Goal: Entertainment & Leisure: Consume media (video, audio)

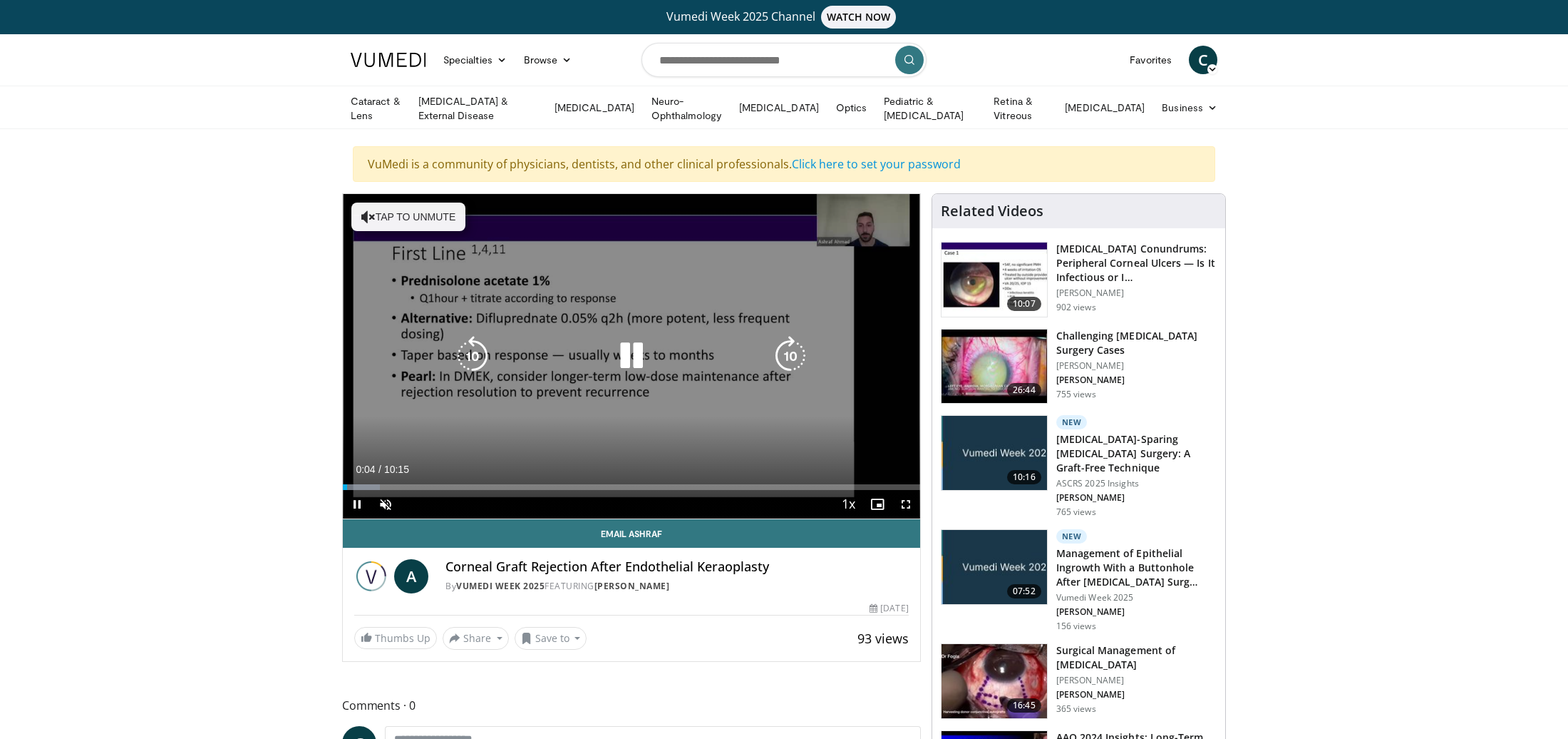
click at [396, 432] on div "10 seconds Tap to unmute" at bounding box center [632, 356] width 577 height 325
click at [626, 343] on icon "Video Player" at bounding box center [632, 356] width 40 height 40
click at [409, 253] on div "10 seconds Tap to unmute" at bounding box center [632, 356] width 577 height 325
click at [400, 202] on button "Tap to unmute" at bounding box center [409, 217] width 114 height 28
click at [635, 350] on icon "Video Player" at bounding box center [632, 356] width 40 height 40
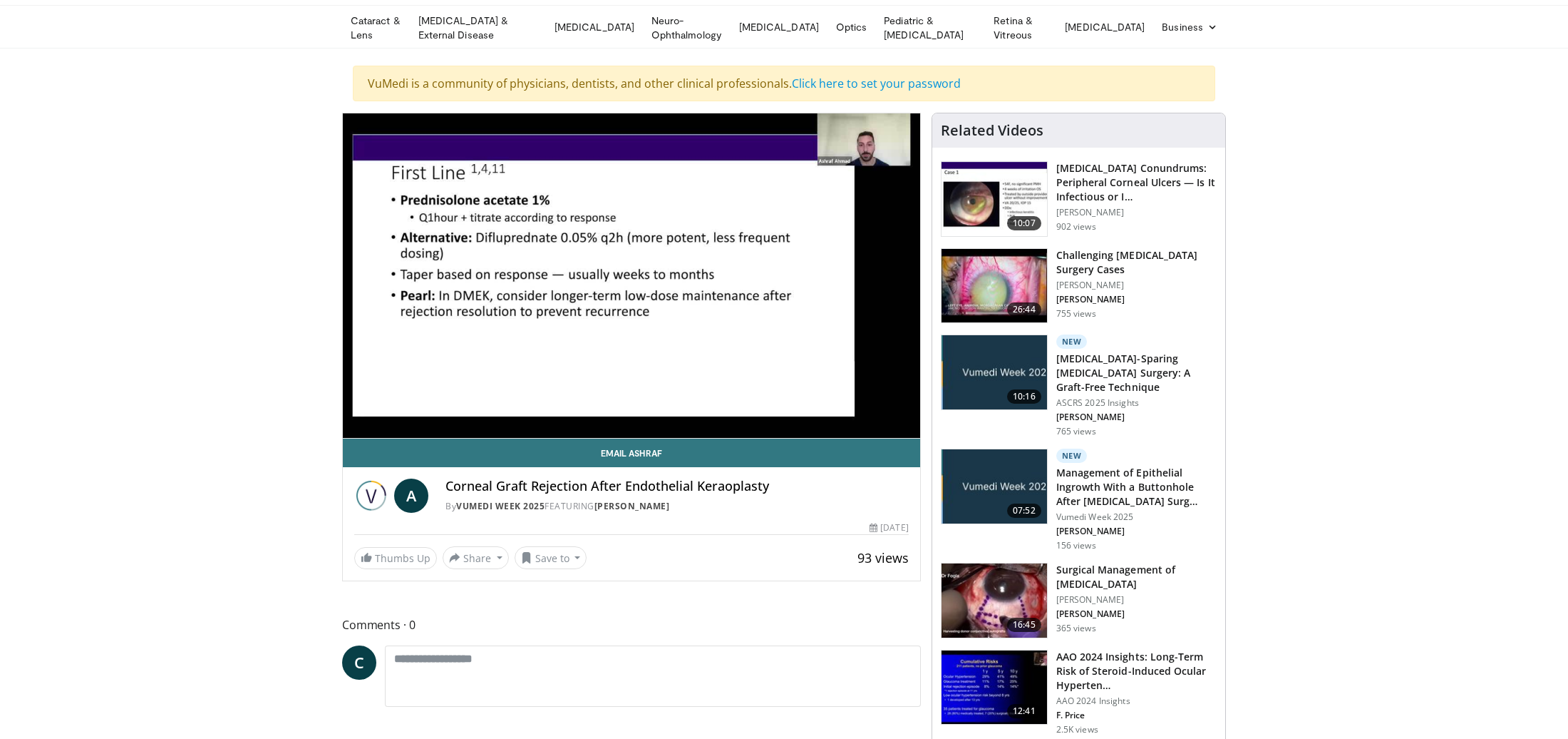
scroll to position [79, 0]
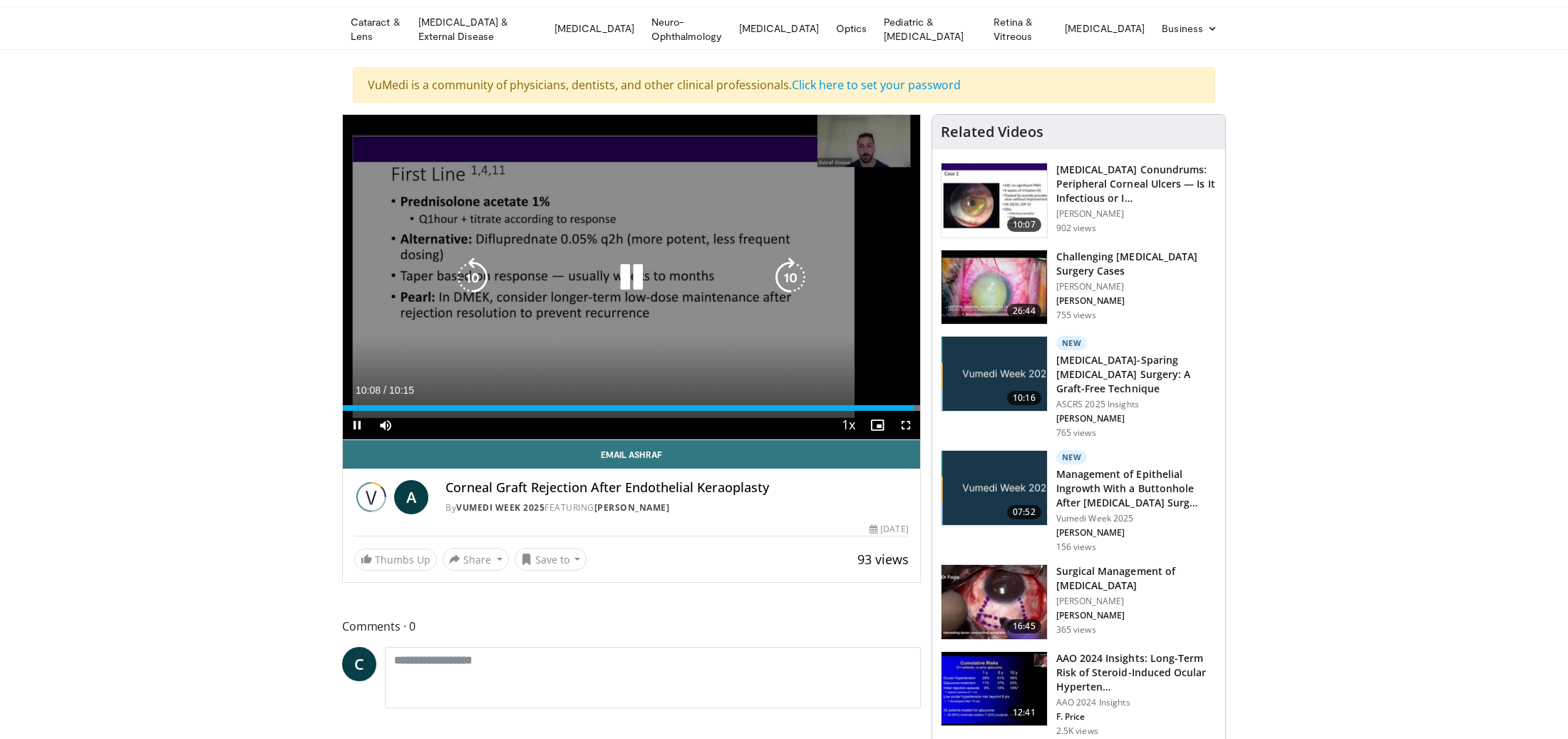
drag, startPoint x: 630, startPoint y: 281, endPoint x: 586, endPoint y: 238, distance: 61.5
click at [630, 281] on icon "Video Player" at bounding box center [632, 277] width 40 height 40
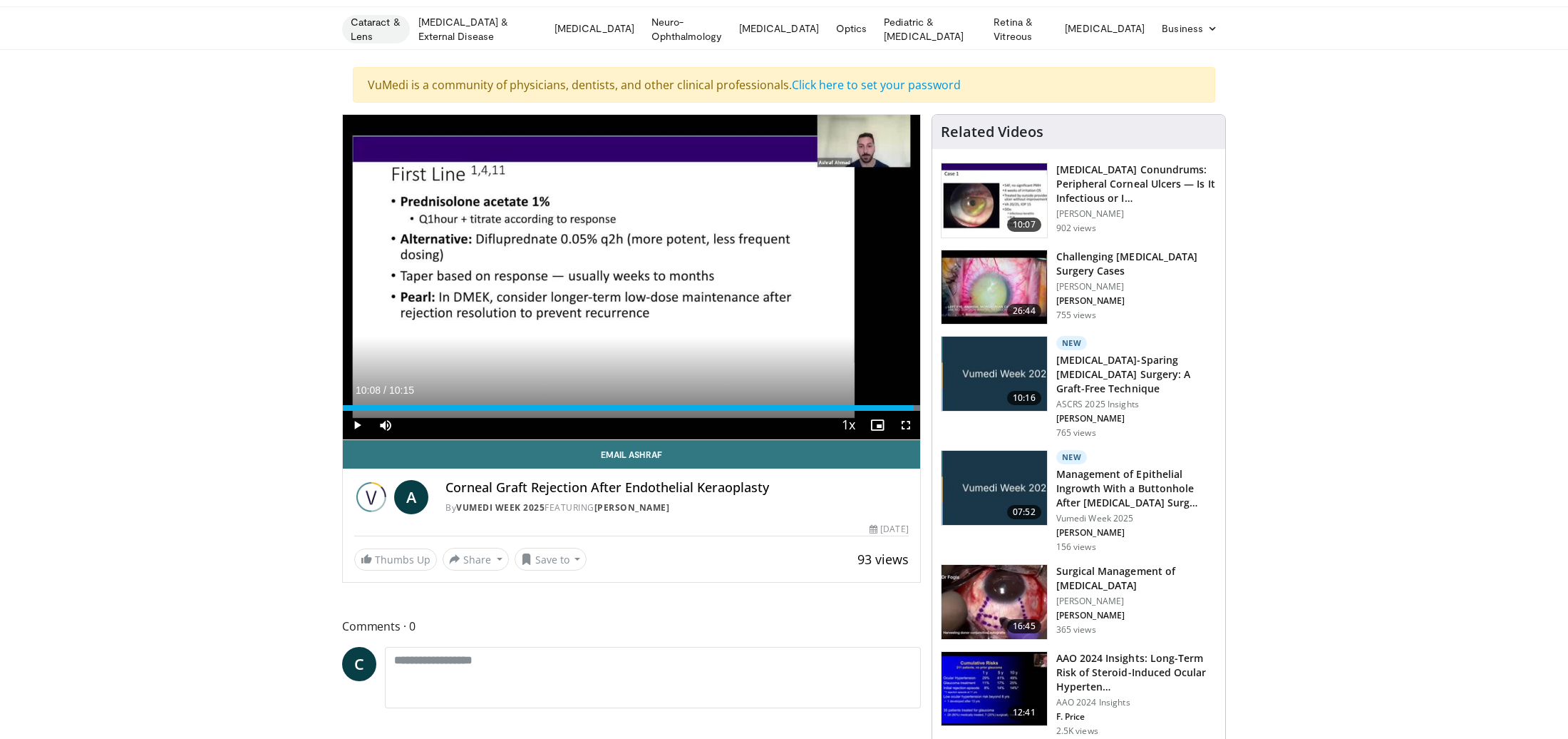
click at [389, 25] on link "Cataract & Lens" at bounding box center [376, 29] width 68 height 28
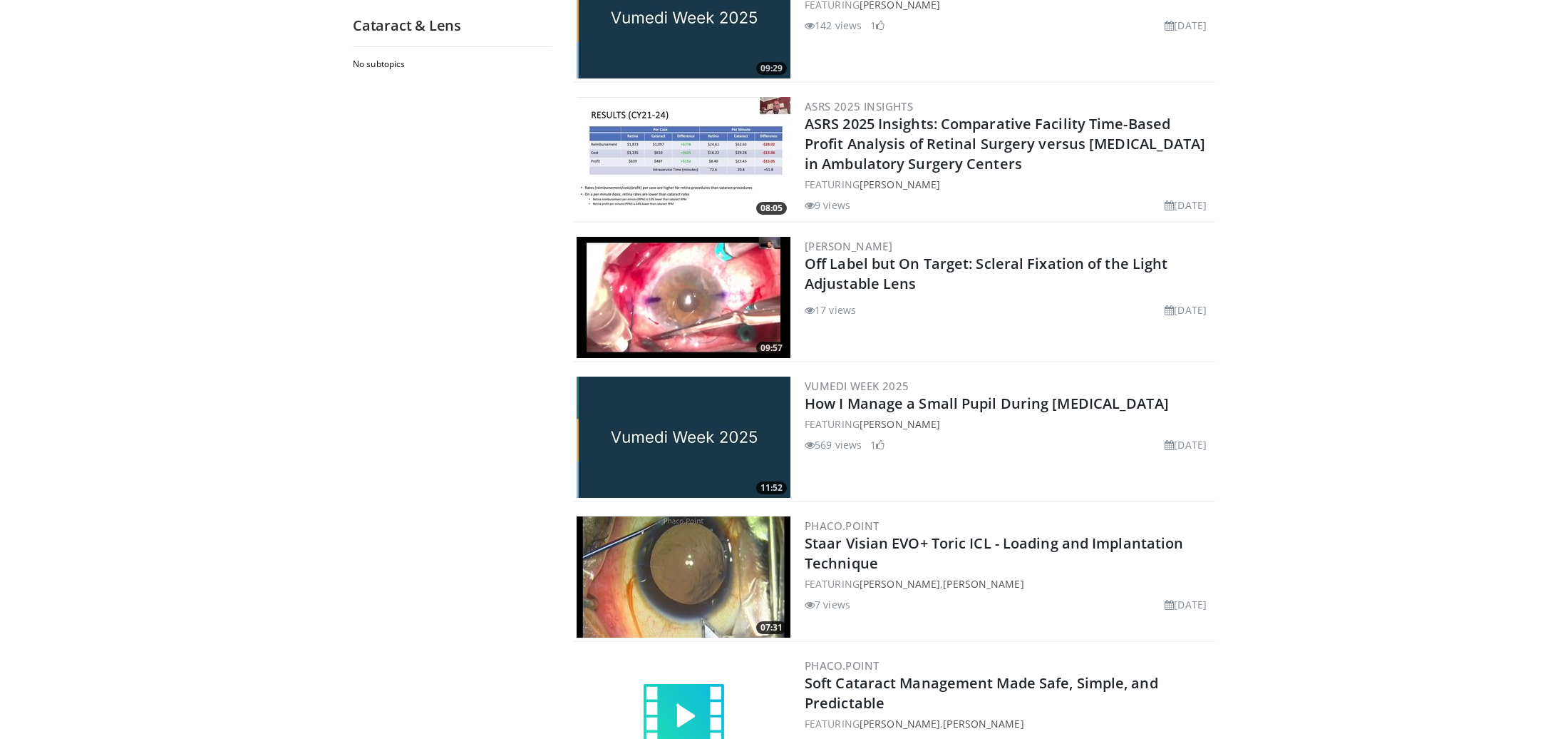
scroll to position [994, 0]
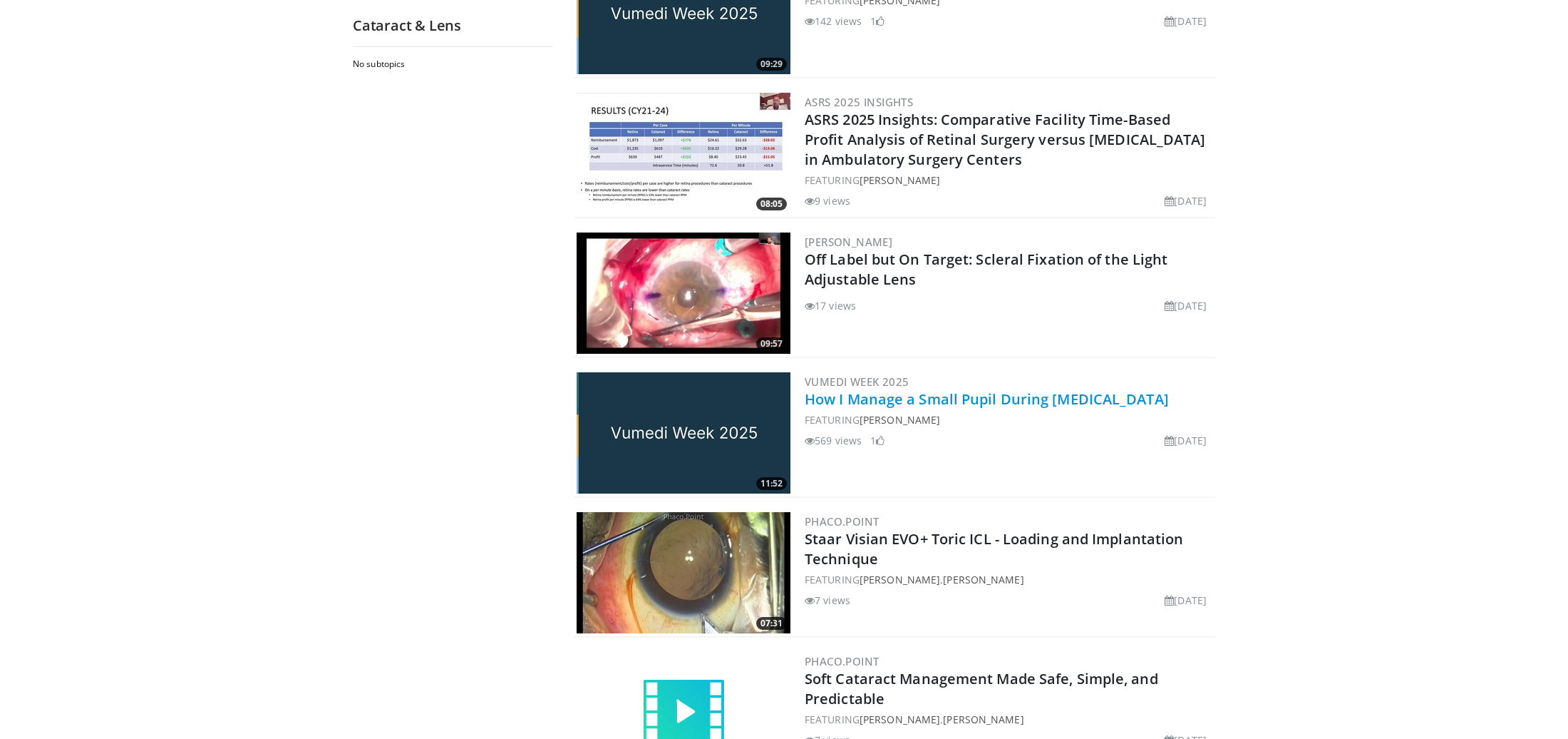
click at [845, 396] on link "How I Manage a Small Pupil During Cataract Surgery" at bounding box center [986, 398] width 364 height 19
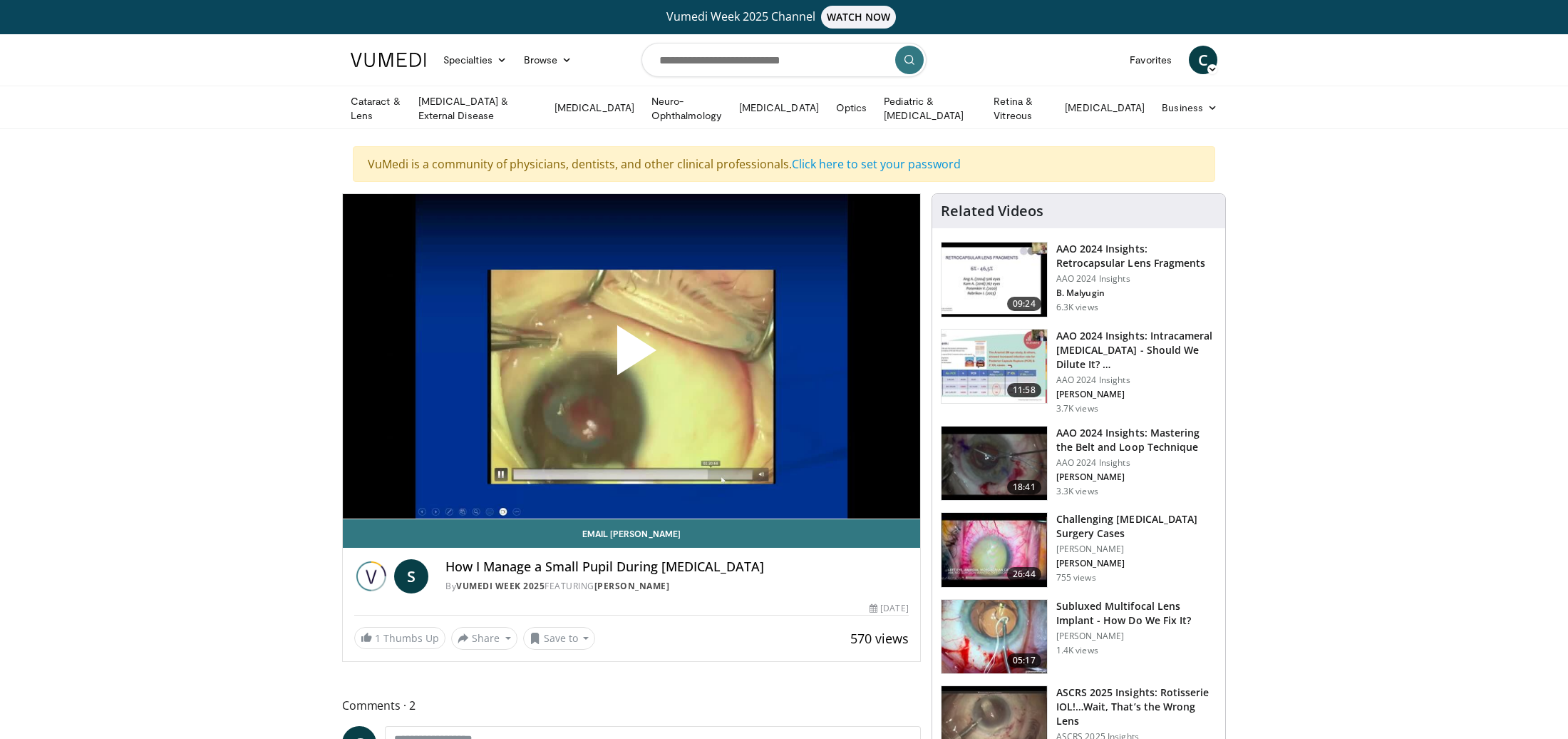
click at [632, 356] on span "Video Player" at bounding box center [632, 356] width 0 height 0
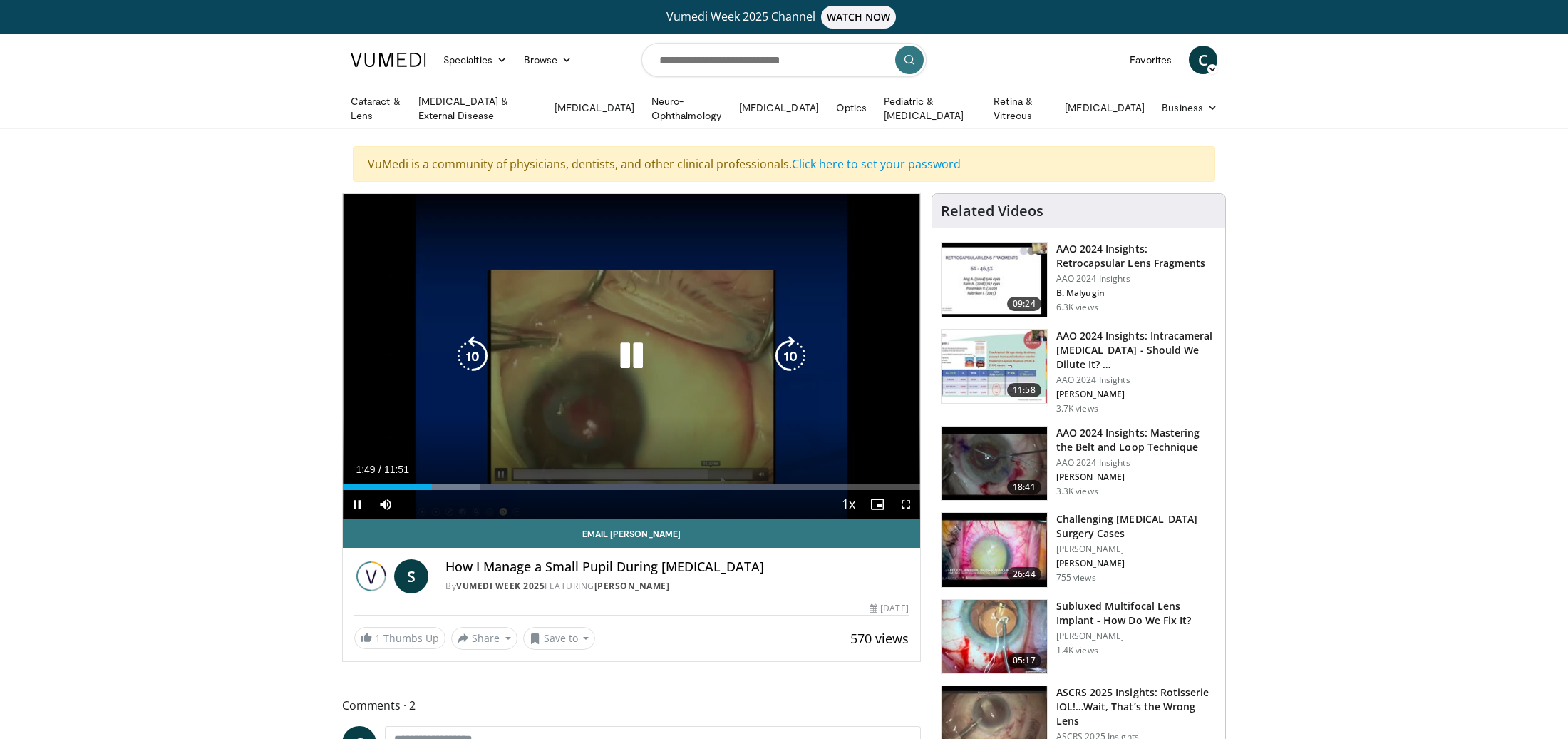
click at [789, 352] on icon "Video Player" at bounding box center [791, 356] width 40 height 40
click at [791, 355] on icon "Video Player" at bounding box center [791, 356] width 40 height 40
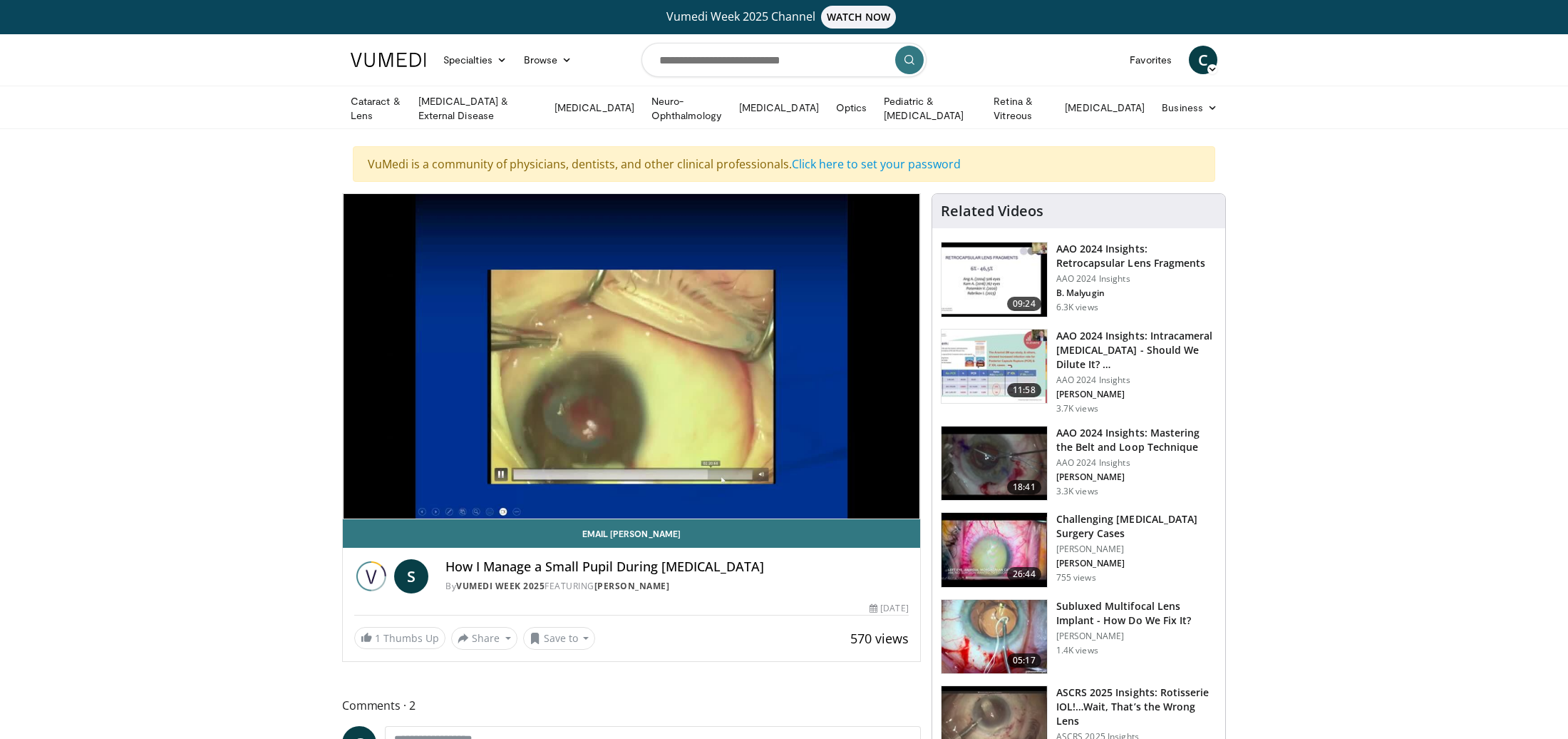
click at [1084, 523] on h3 "Challenging [MEDICAL_DATA] Surgery Cases" at bounding box center [1137, 526] width 161 height 28
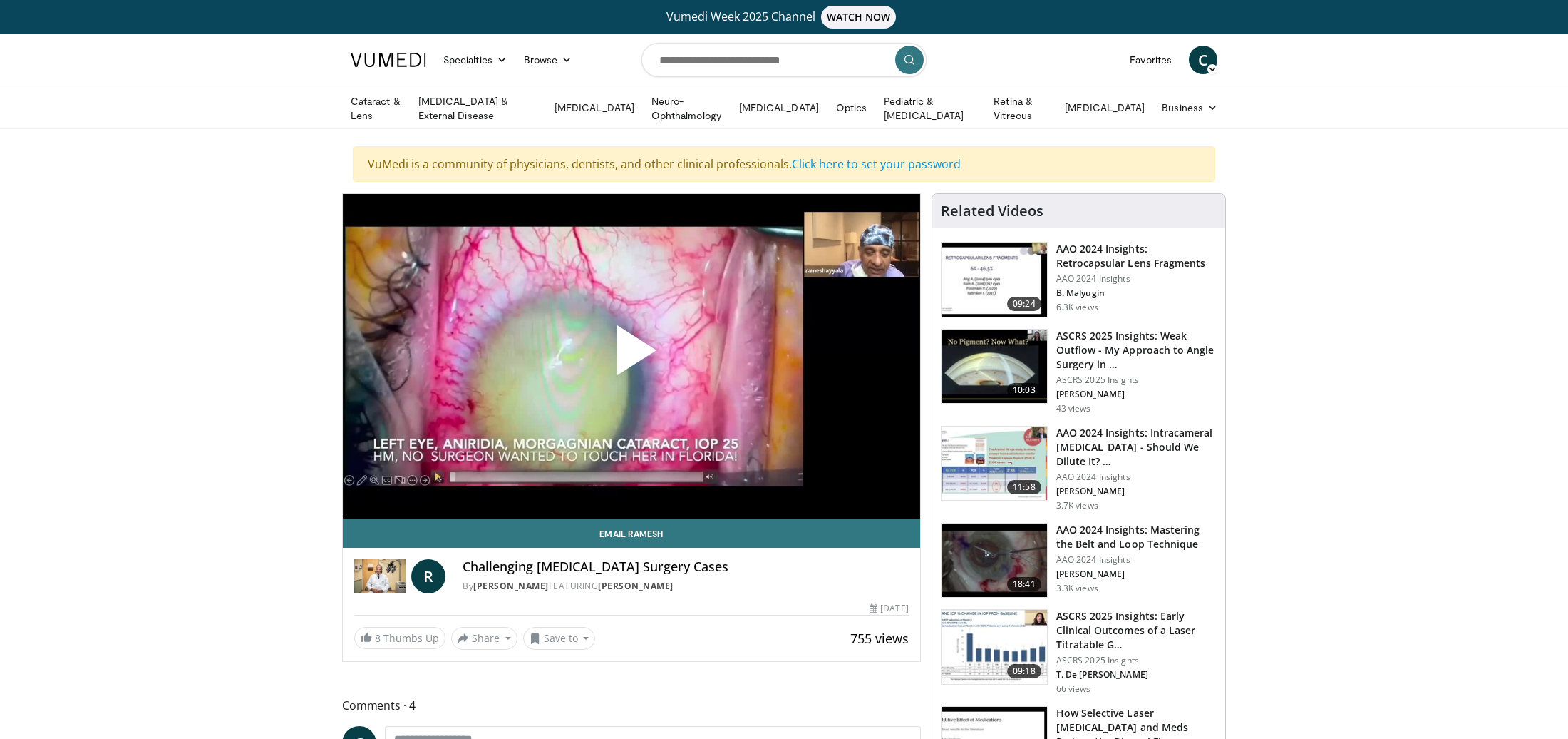
click at [632, 356] on span "Video Player" at bounding box center [632, 356] width 0 height 0
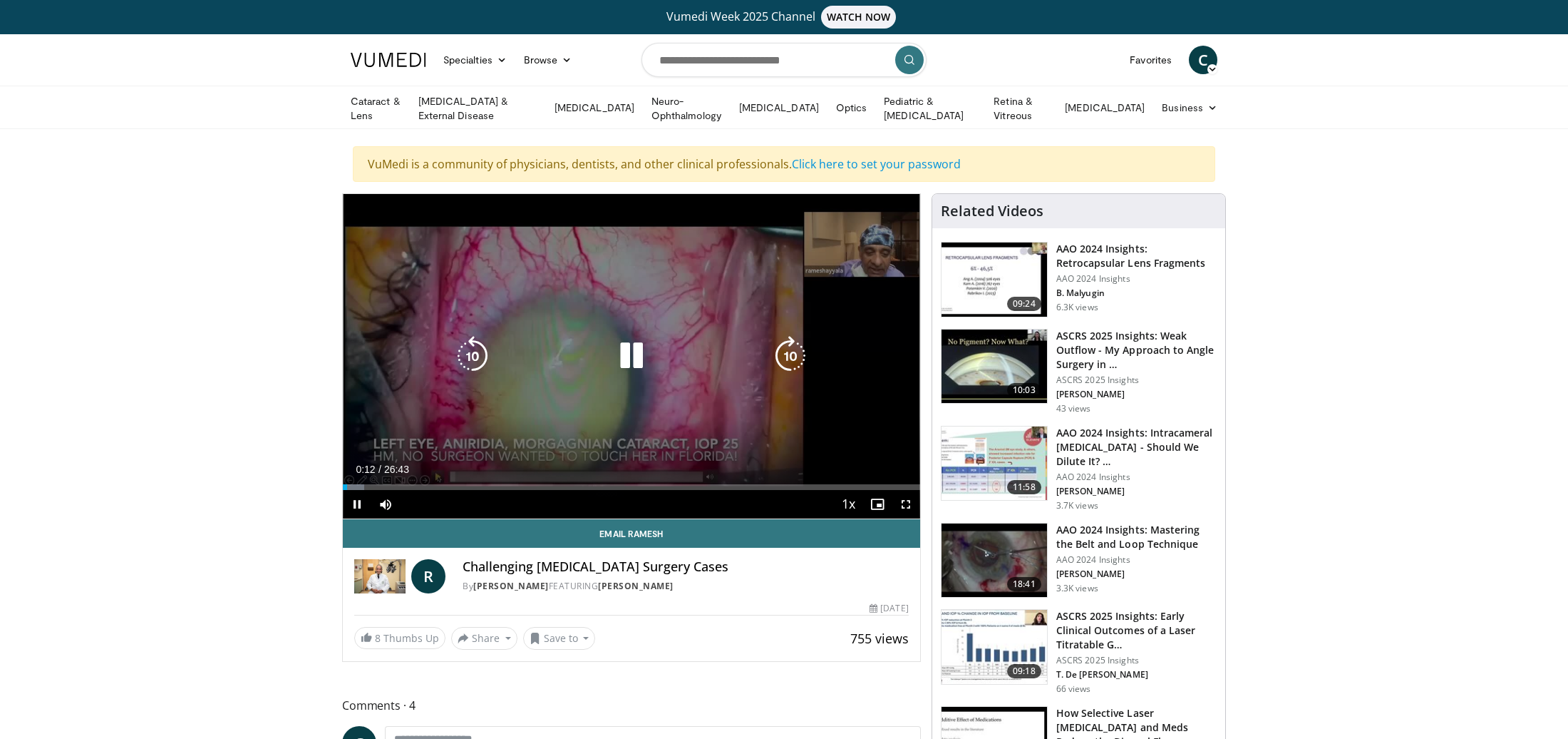
click at [781, 359] on icon "Video Player" at bounding box center [791, 356] width 40 height 40
click at [790, 357] on icon "Video Player" at bounding box center [791, 356] width 40 height 40
click at [790, 356] on icon "Video Player" at bounding box center [791, 356] width 40 height 40
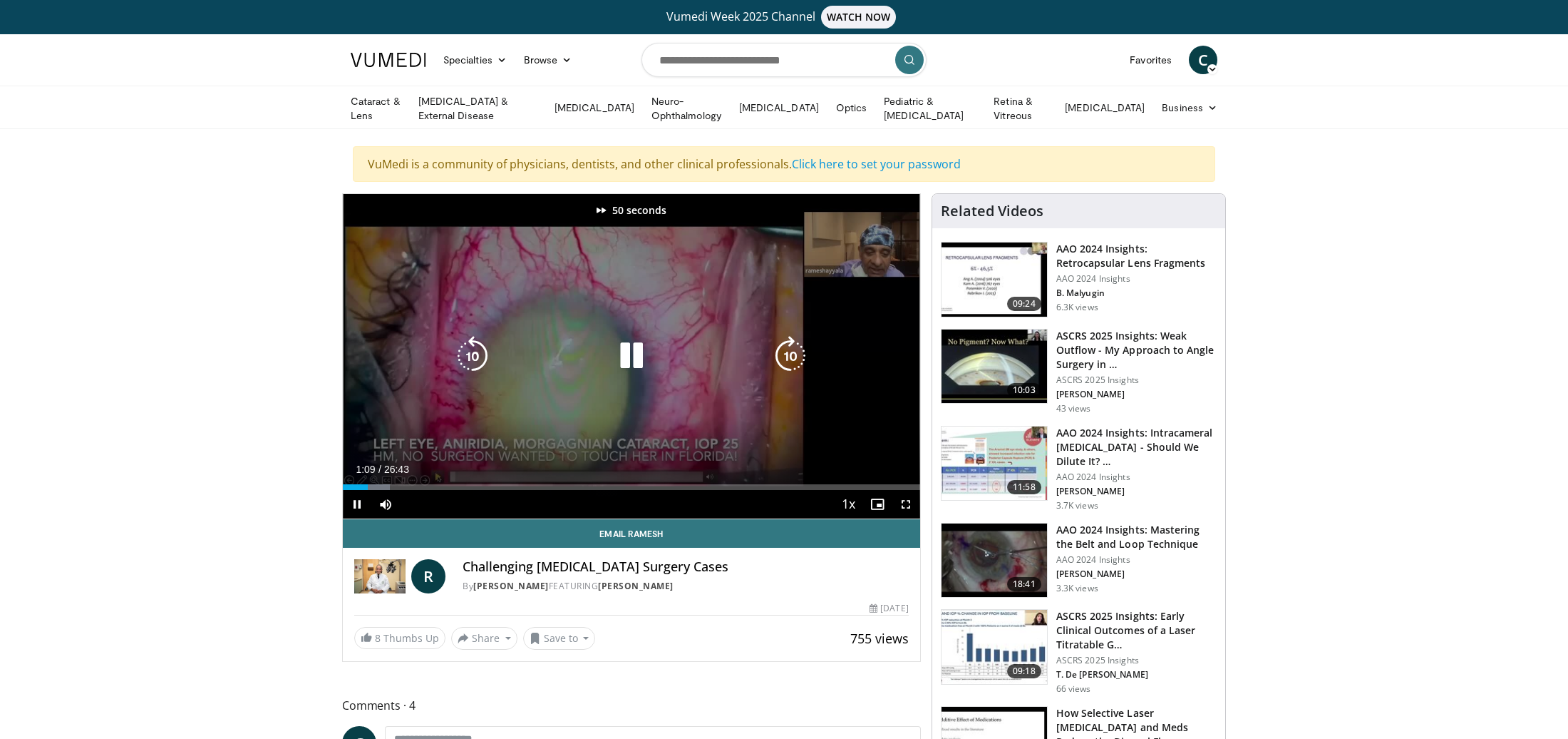
click at [790, 356] on icon "Video Player" at bounding box center [791, 356] width 40 height 40
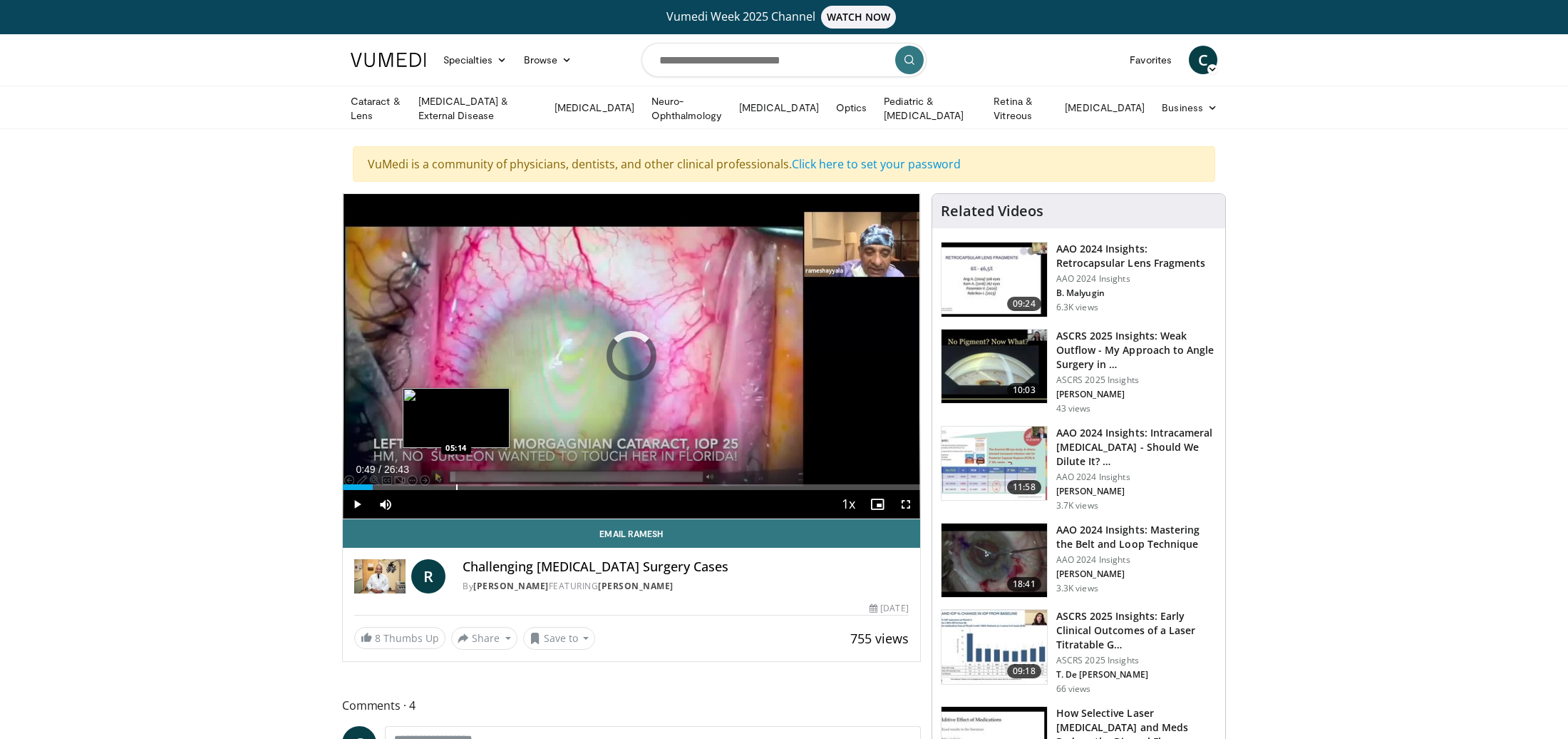
drag, startPoint x: 360, startPoint y: 484, endPoint x: 456, endPoint y: 484, distance: 96.0
click at [456, 484] on div "Progress Bar" at bounding box center [457, 487] width 2 height 6
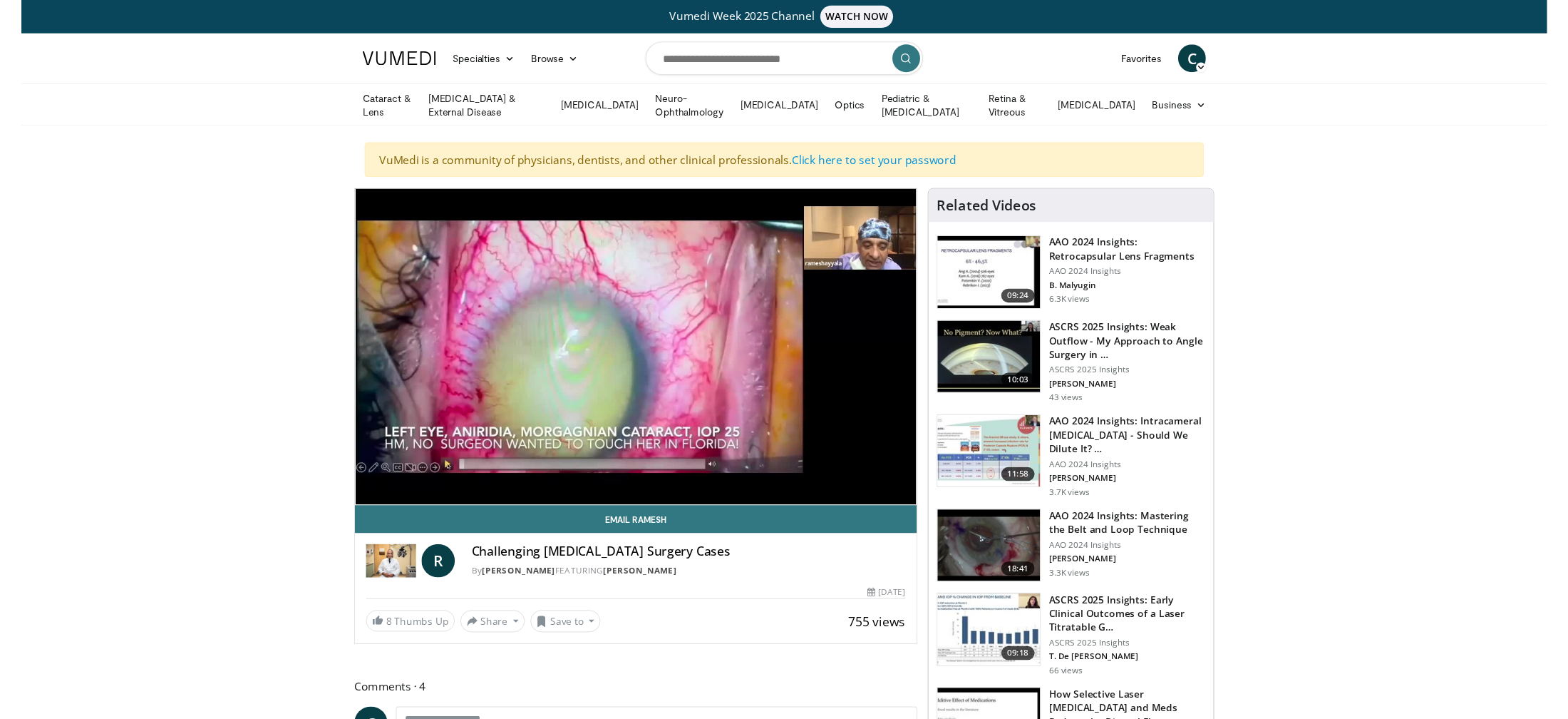
scroll to position [6, 0]
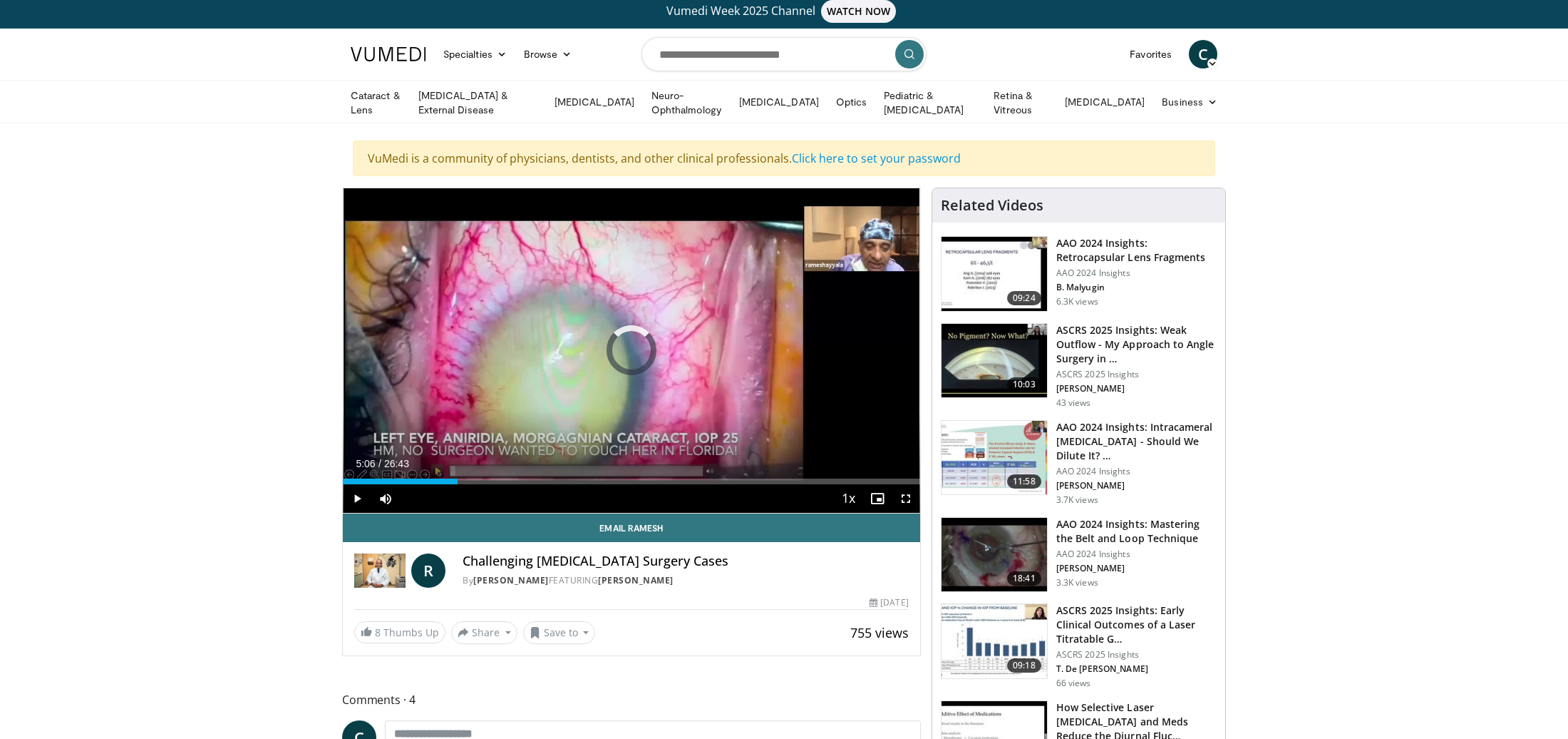
drag, startPoint x: 454, startPoint y: 476, endPoint x: 601, endPoint y: 482, distance: 147.1
click at [601, 484] on div "Current Time 5:06 / Duration 26:43 Play Skip Backward Skip Forward Mute 100% Lo…" at bounding box center [632, 499] width 577 height 28
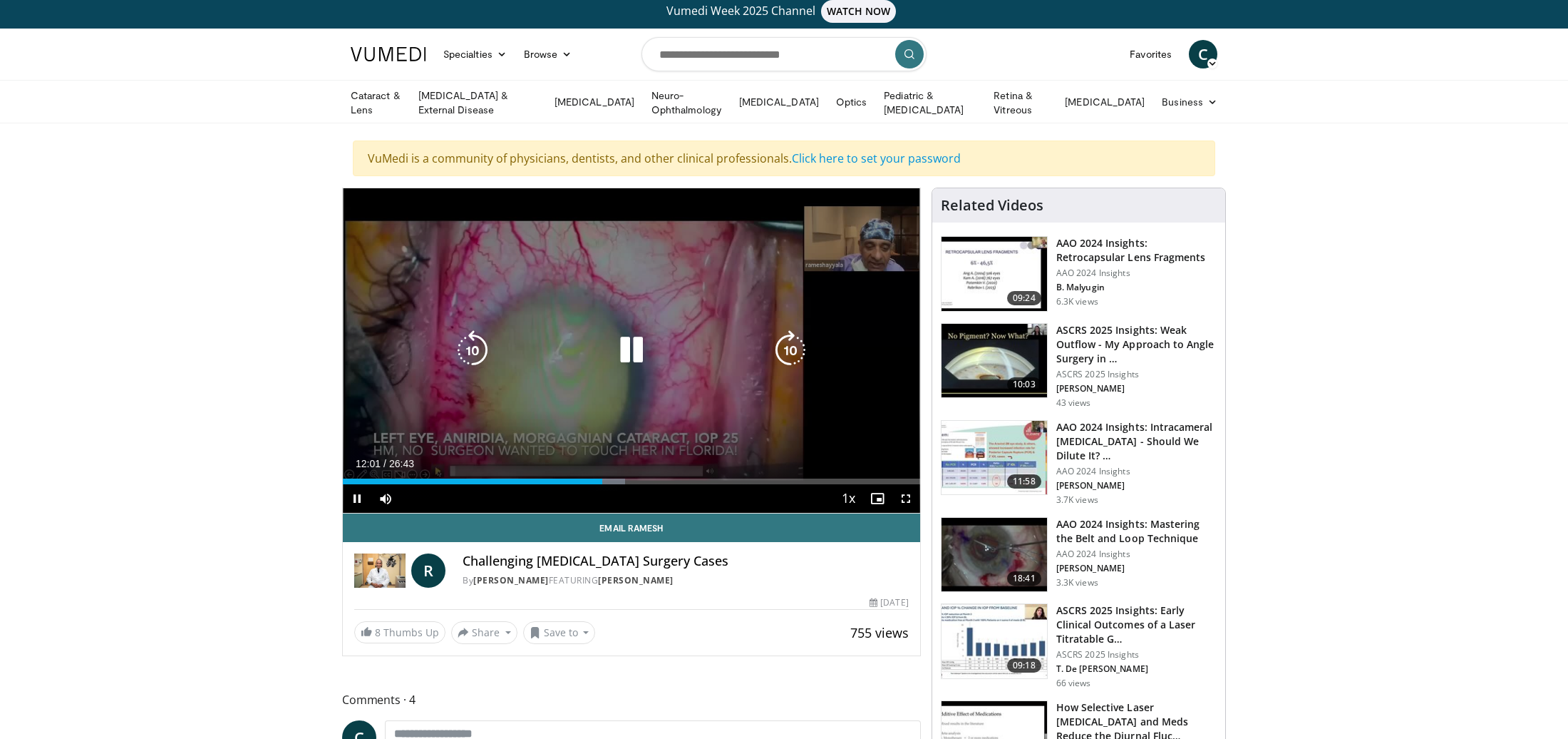
drag, startPoint x: 584, startPoint y: 343, endPoint x: 461, endPoint y: 263, distance: 146.7
click at [584, 343] on div "Video Player" at bounding box center [632, 350] width 346 height 28
click at [525, 327] on div "60 seconds Tap to unmute" at bounding box center [632, 350] width 577 height 325
